Goal: Navigation & Orientation: Find specific page/section

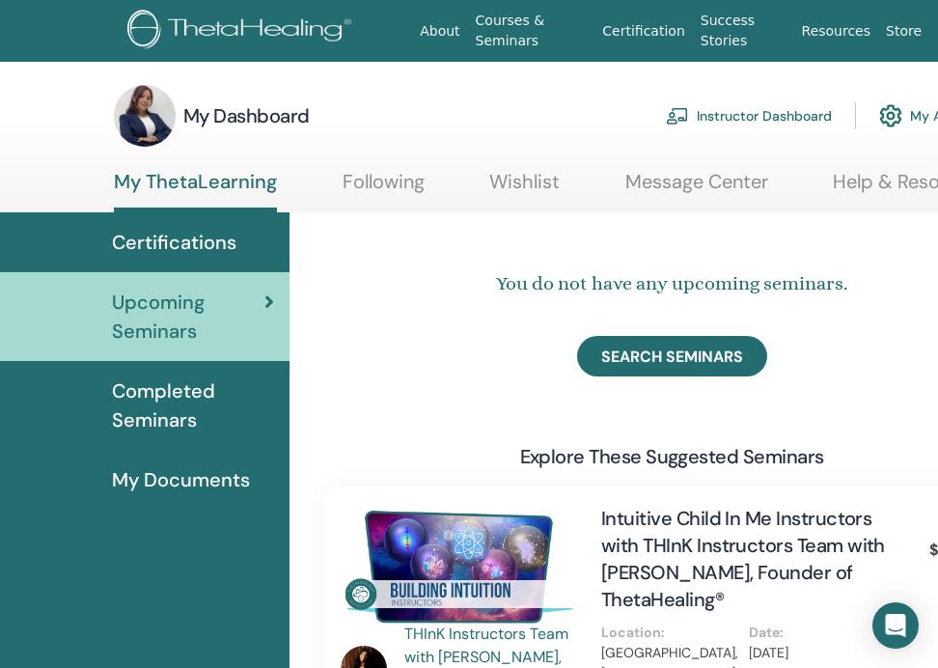
click at [208, 407] on span "Completed Seminars" at bounding box center [193, 405] width 162 height 58
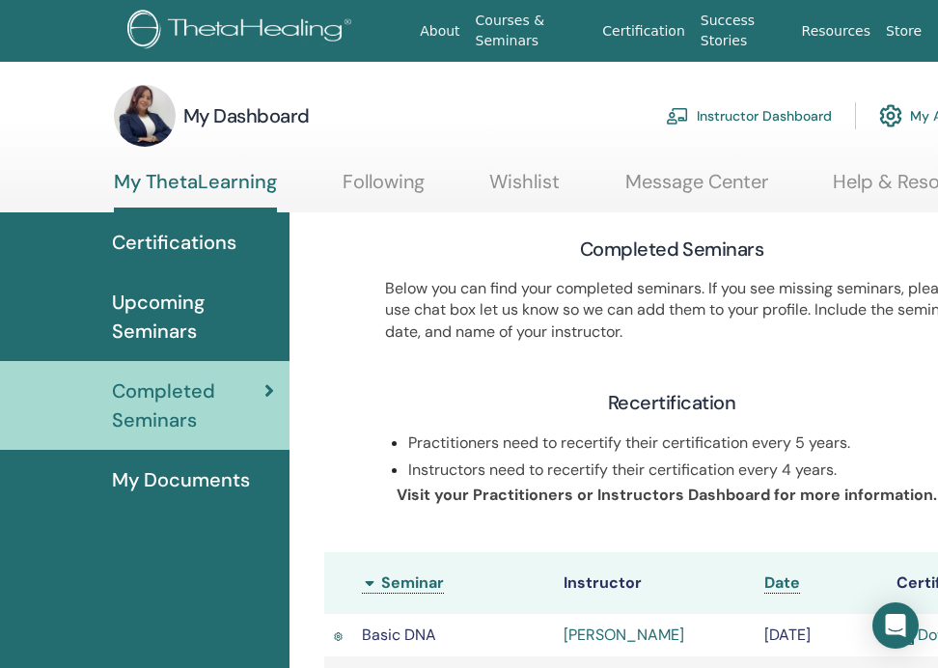
click at [193, 237] on span "Certifications" at bounding box center [174, 242] width 125 height 29
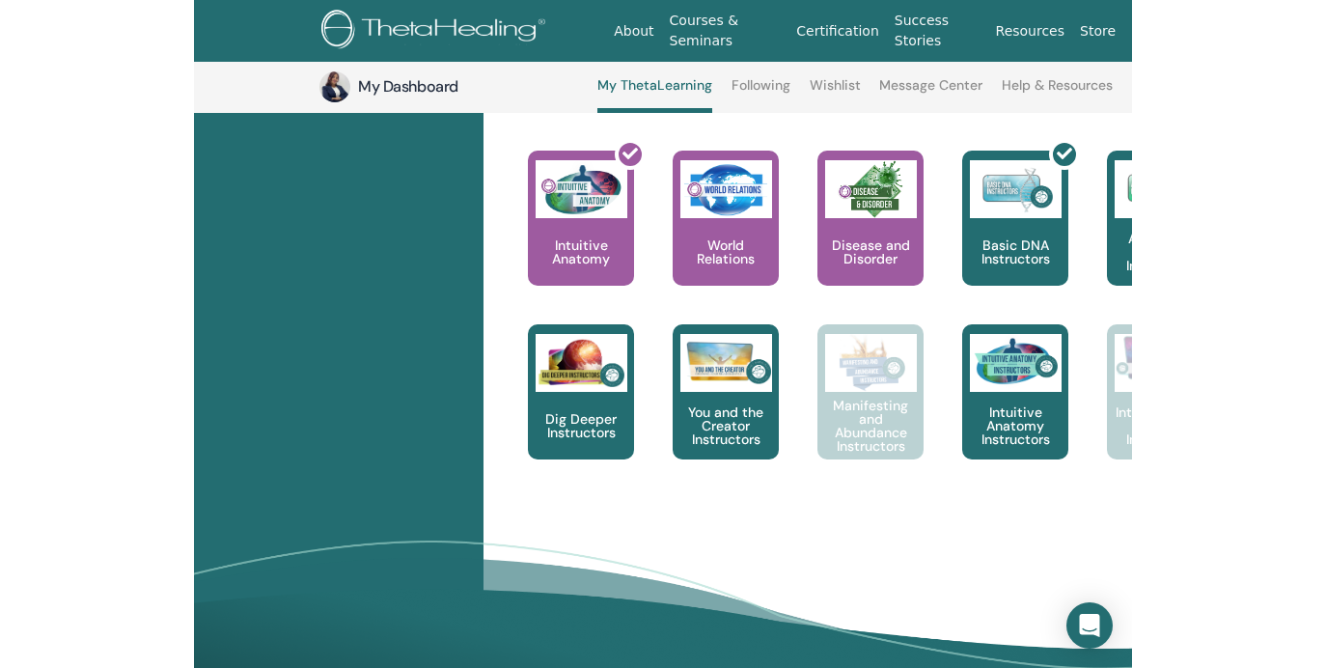
scroll to position [940, 0]
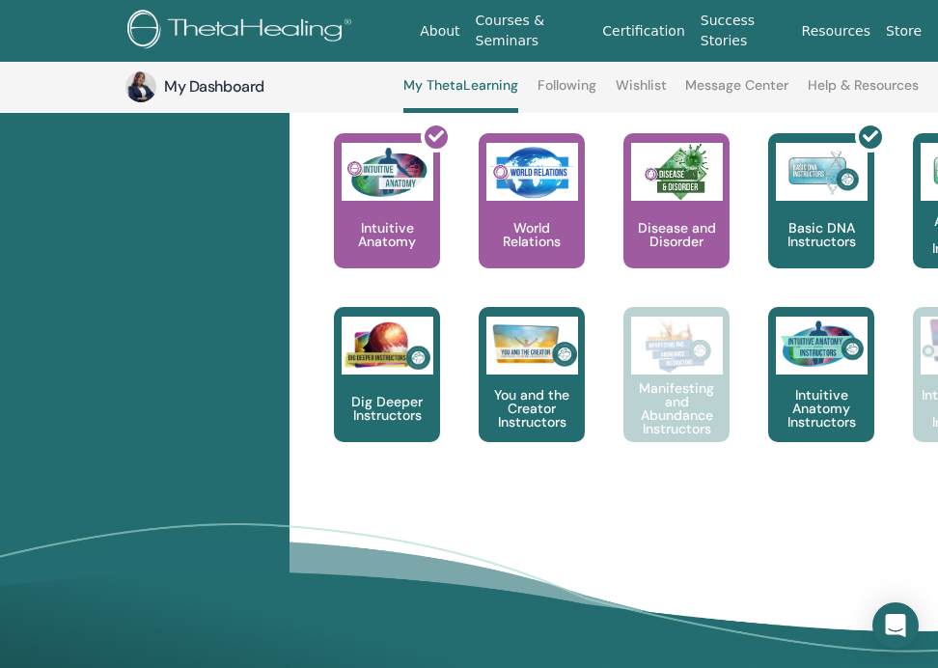
click at [25, 431] on div "Certifications Upcoming Seminars Completed Seminars My Documents" at bounding box center [145, 19] width 290 height 1393
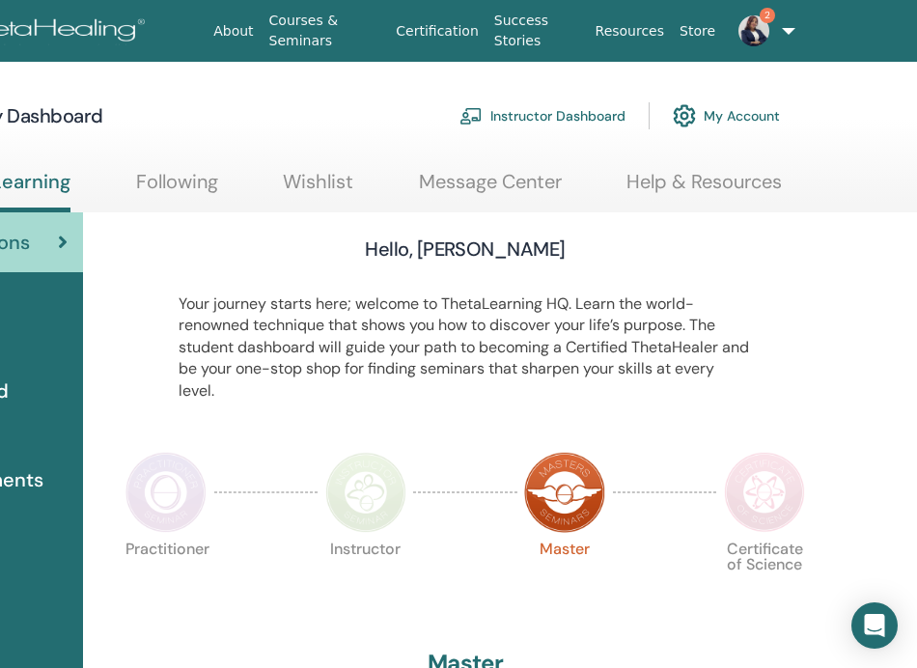
scroll to position [0, 207]
click at [750, 21] on img at bounding box center [753, 30] width 31 height 31
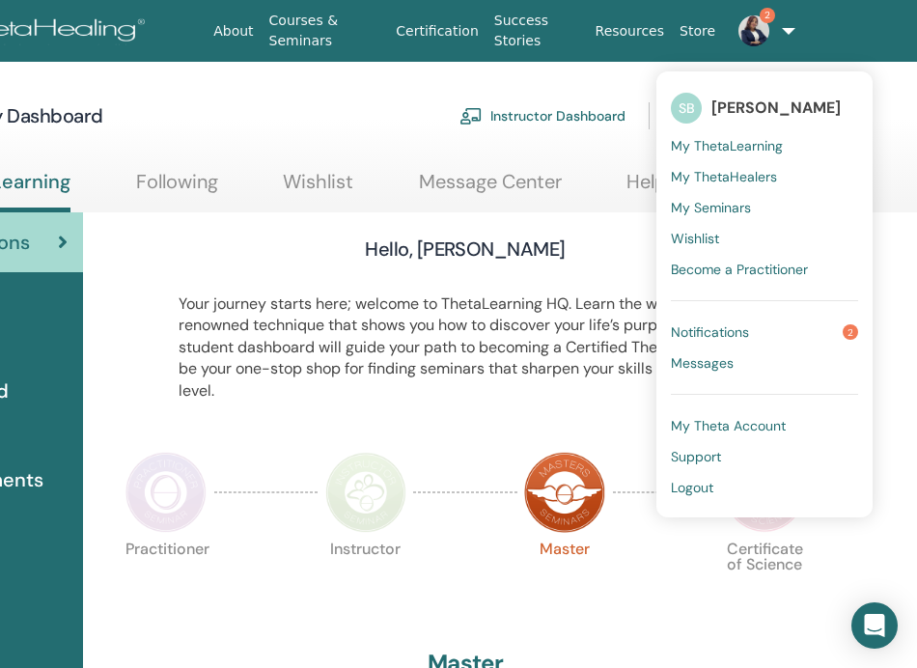
click at [738, 142] on span "My ThetaLearning" at bounding box center [727, 145] width 112 height 17
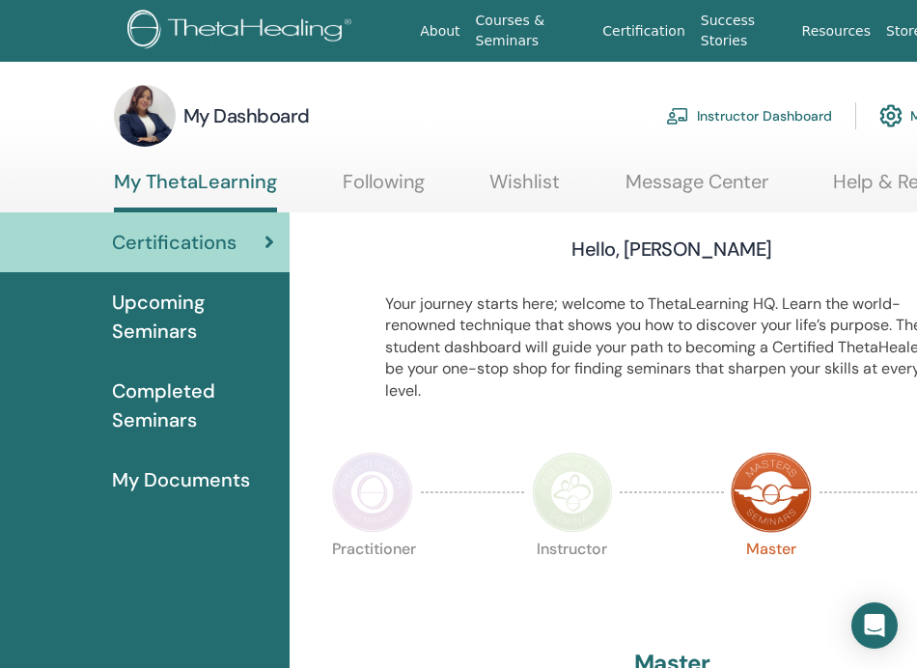
click at [135, 487] on span "My Documents" at bounding box center [181, 479] width 138 height 29
